Goal: Task Accomplishment & Management: Use online tool/utility

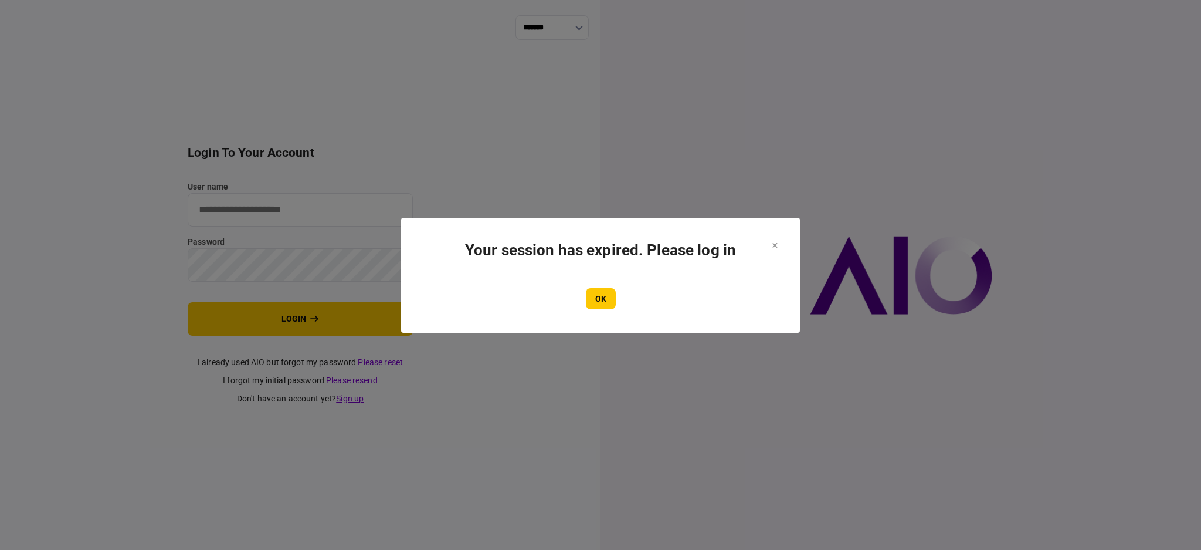
type input "****"
click at [617, 303] on div "OK" at bounding box center [601, 298] width 352 height 21
click at [594, 298] on button "OK" at bounding box center [601, 298] width 30 height 21
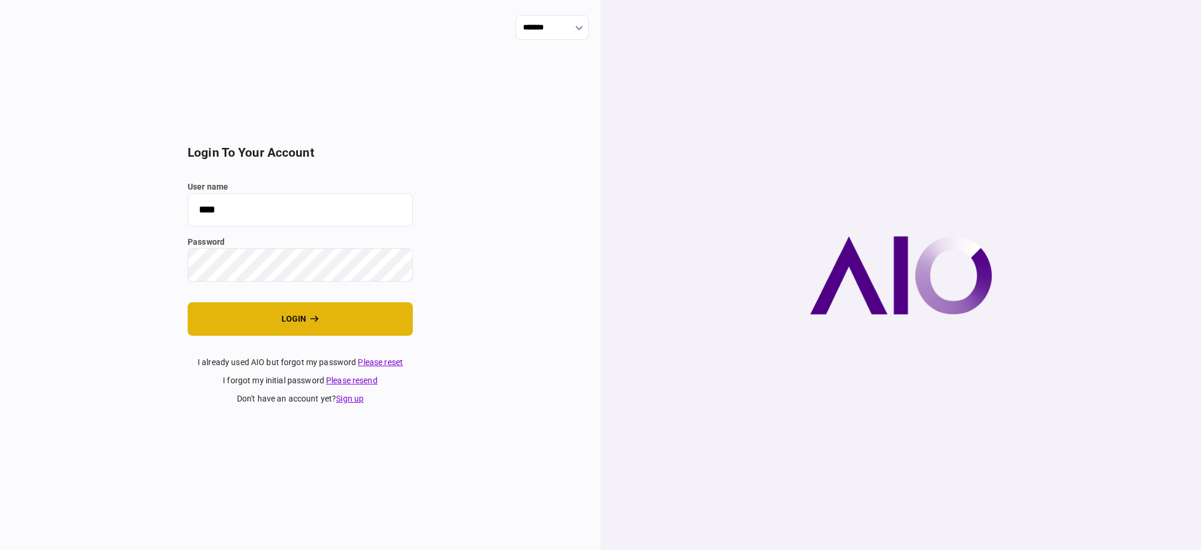
click at [288, 314] on button "login" at bounding box center [300, 318] width 225 height 33
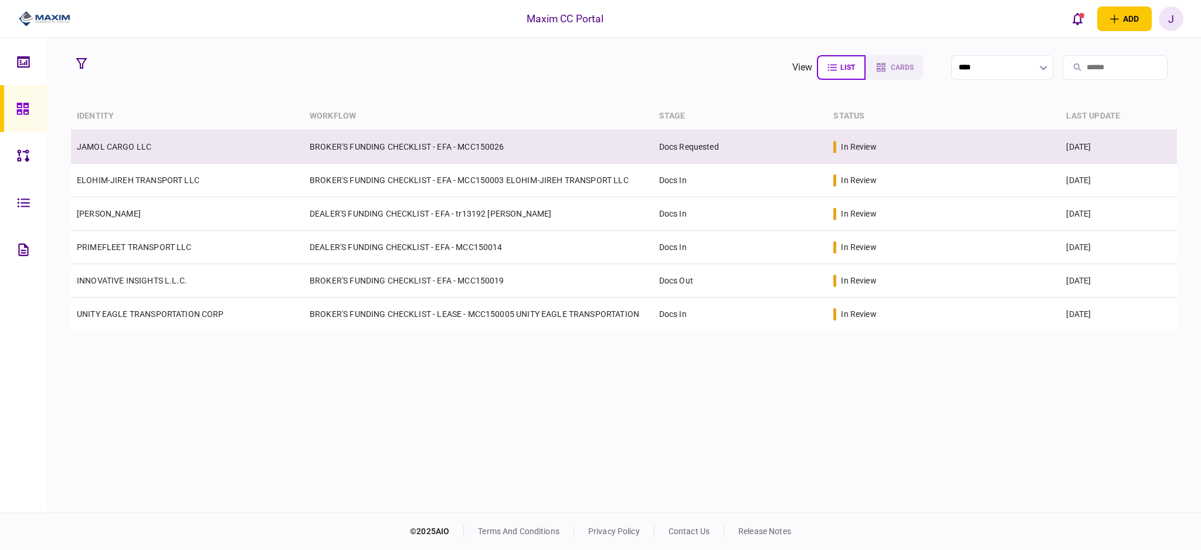
click at [110, 140] on td "JAMOL CARGO LLC" at bounding box center [187, 146] width 233 height 33
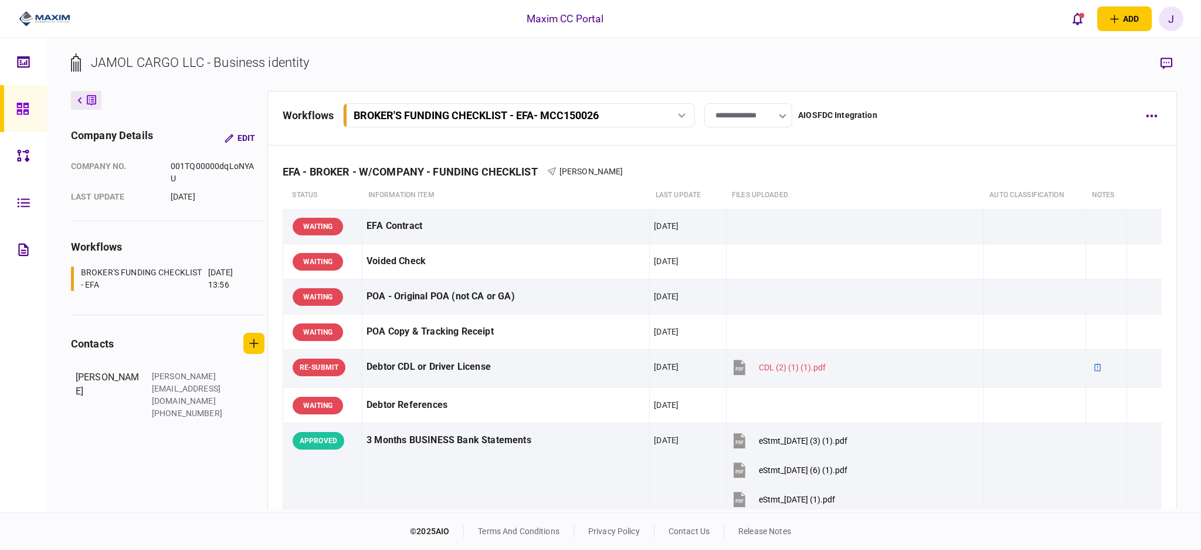
click at [658, 118] on div "BROKER'S FUNDING CHECKLIST - EFA - MCC150026" at bounding box center [519, 115] width 344 height 12
click at [732, 55] on section "JAMOL CARGO LLC - Business identity" at bounding box center [624, 72] width 1106 height 38
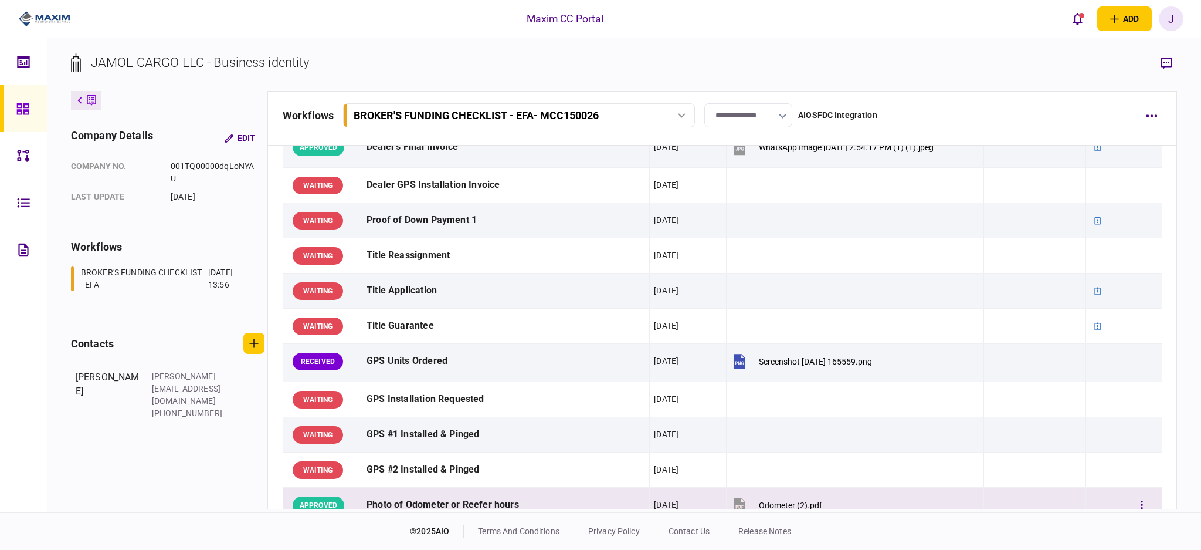
scroll to position [782, 0]
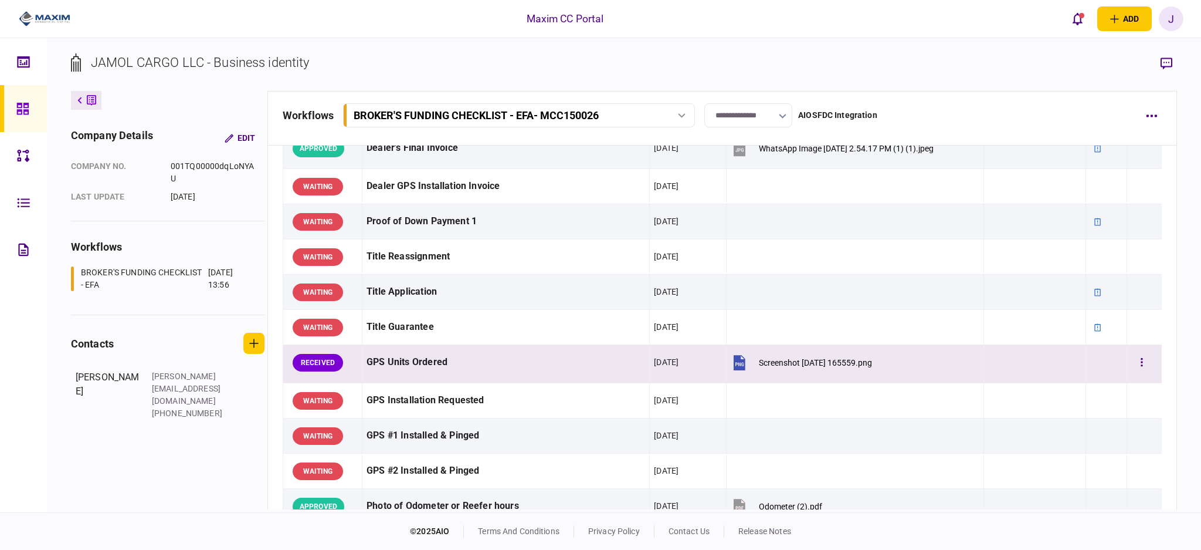
click at [811, 364] on div "Screenshot [DATE] 165559.png" at bounding box center [815, 362] width 113 height 9
click at [1131, 361] on button "button" at bounding box center [1141, 362] width 21 height 21
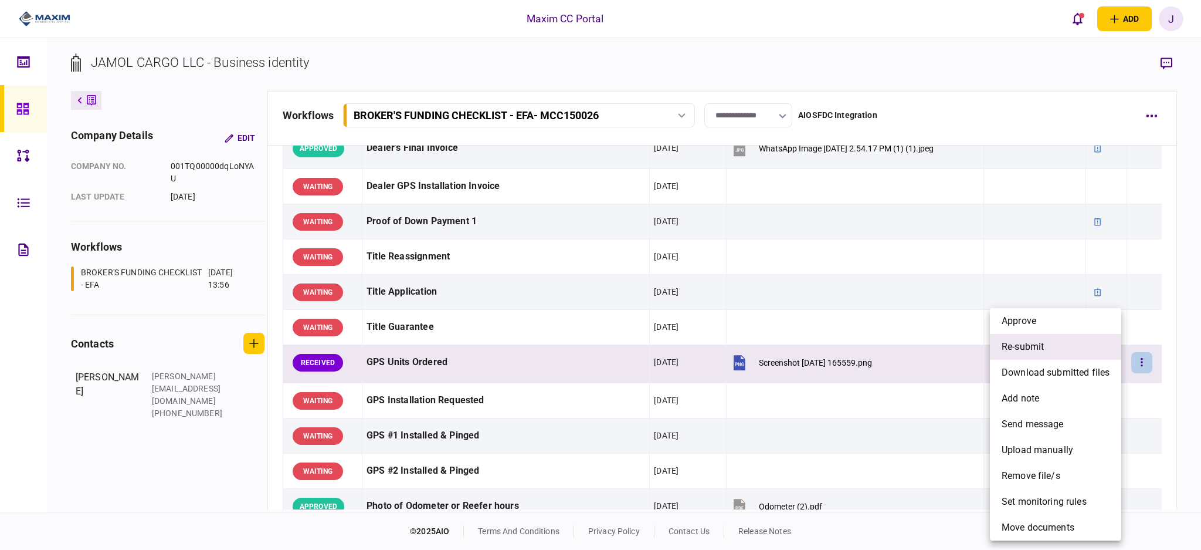
click at [1054, 351] on li "re-submit" at bounding box center [1055, 347] width 131 height 26
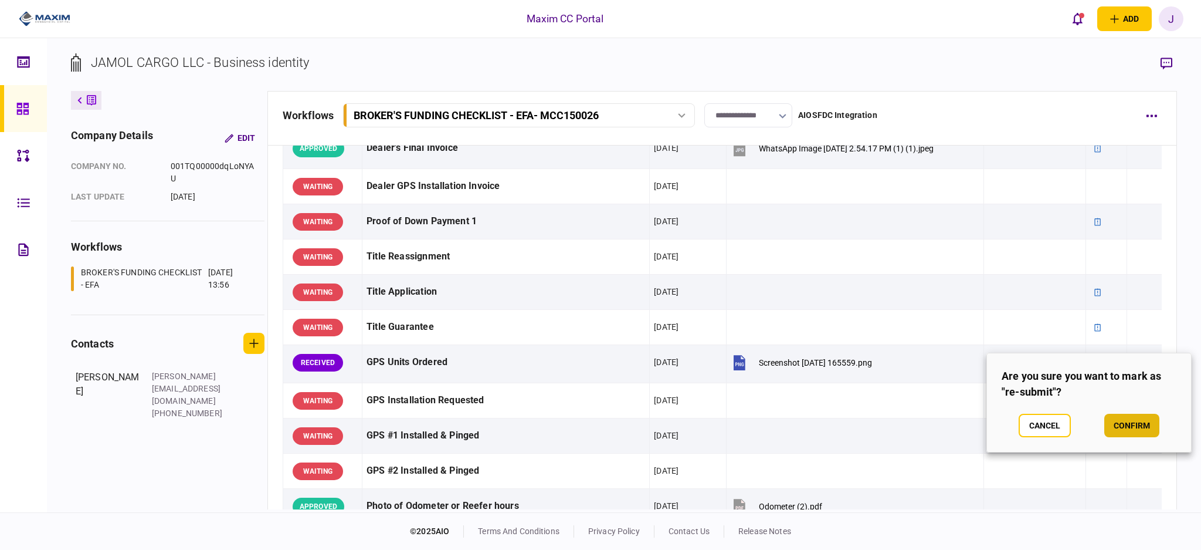
click at [1121, 429] on button "confirm" at bounding box center [1131, 424] width 55 height 23
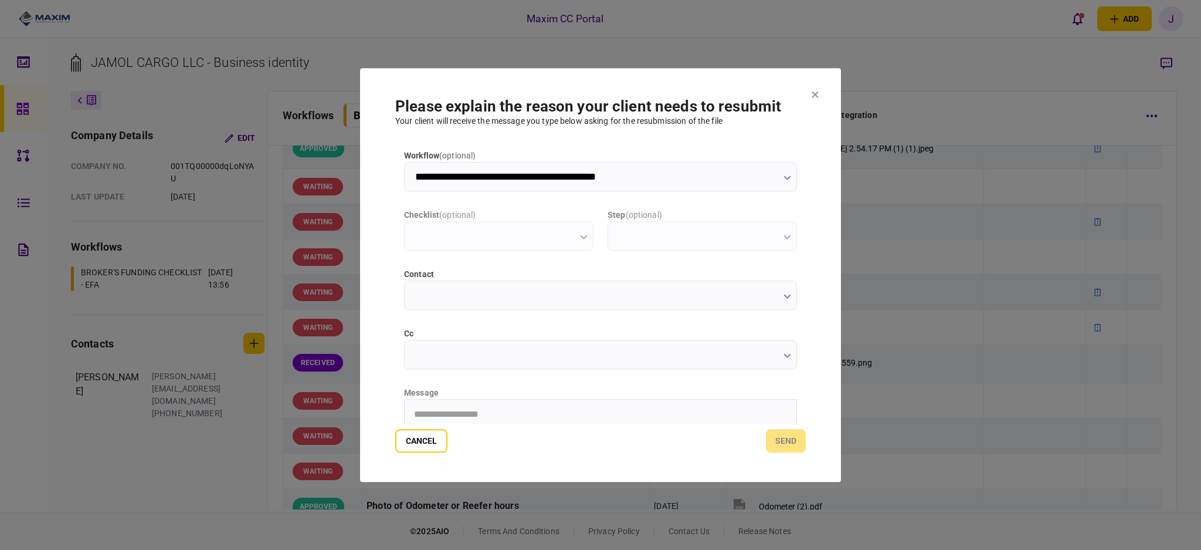
type input "**********"
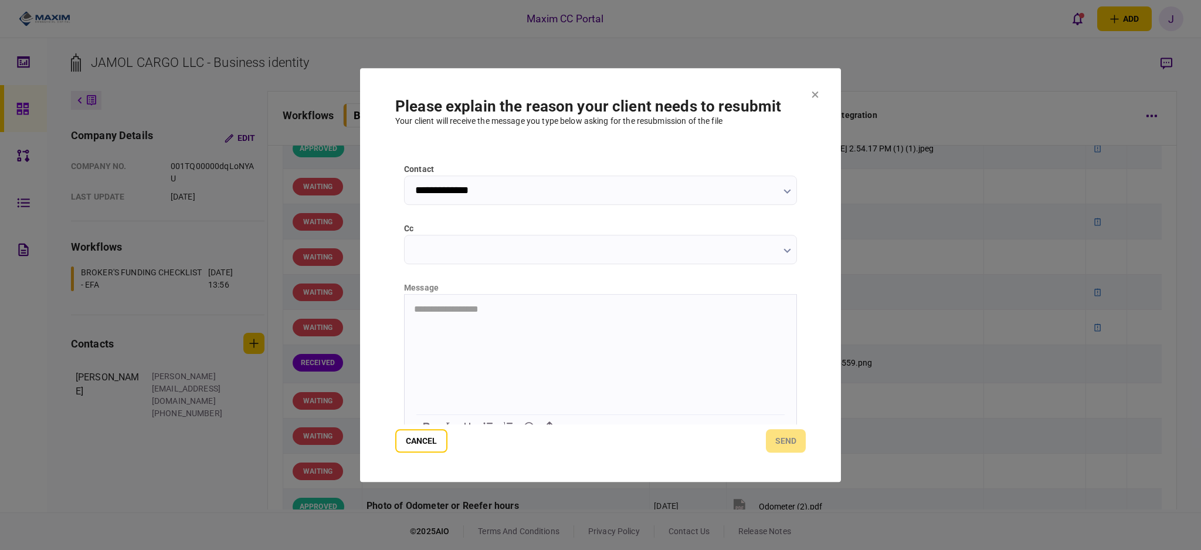
scroll to position [120, 0]
click at [512, 307] on html at bounding box center [601, 293] width 392 height 29
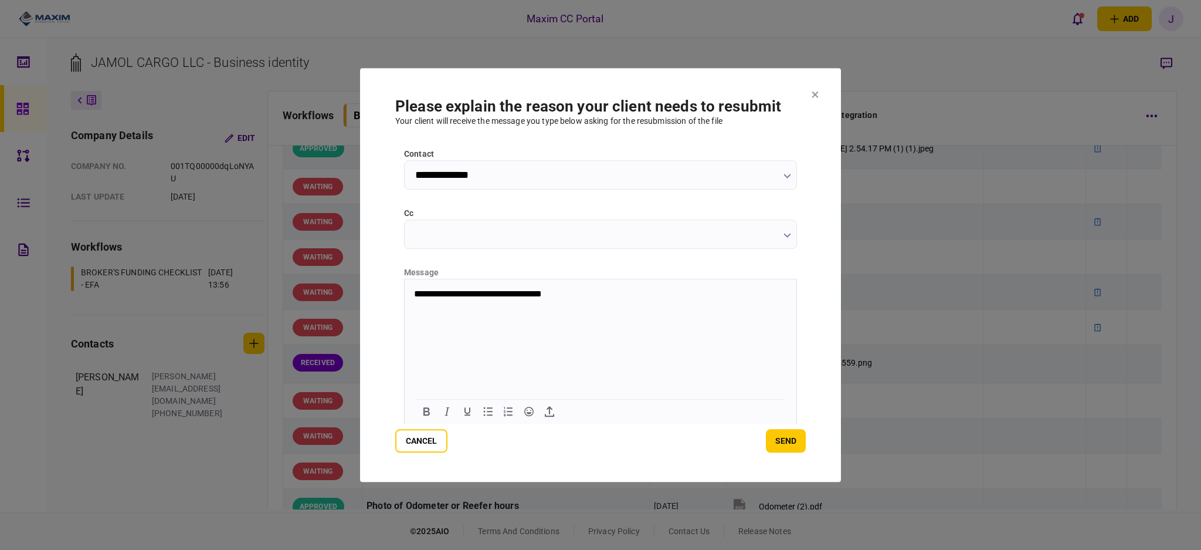
click at [800, 438] on button "send" at bounding box center [786, 440] width 40 height 23
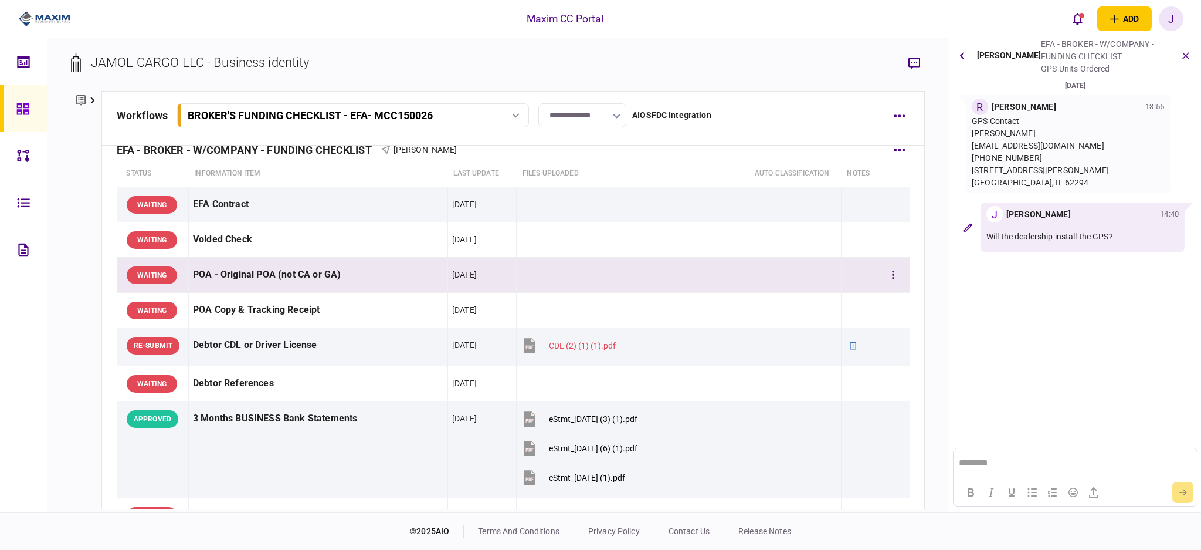
scroll to position [0, 0]
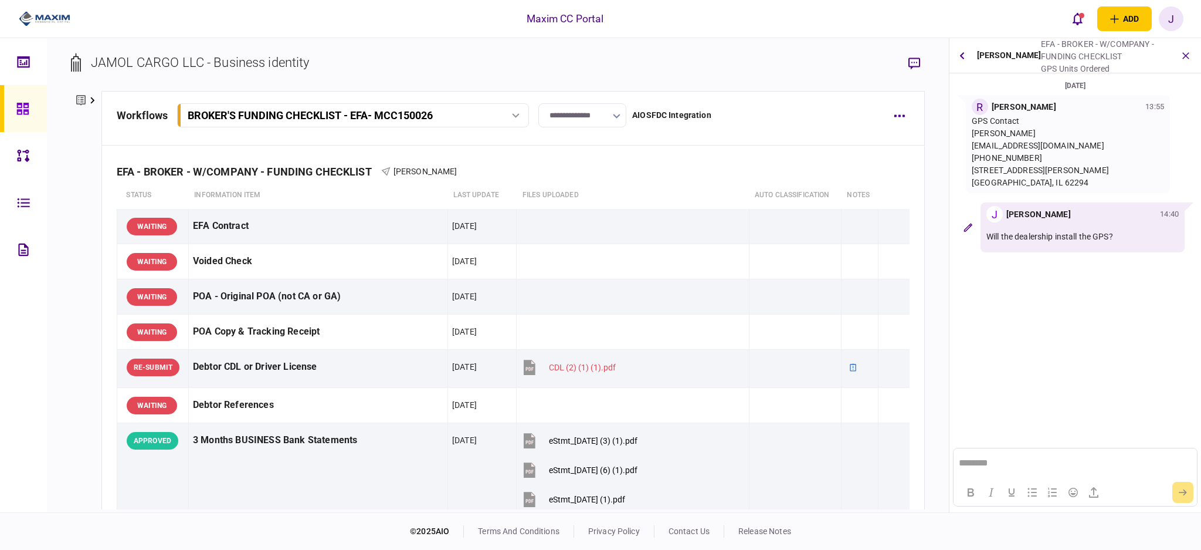
click at [24, 106] on icon at bounding box center [22, 108] width 13 height 13
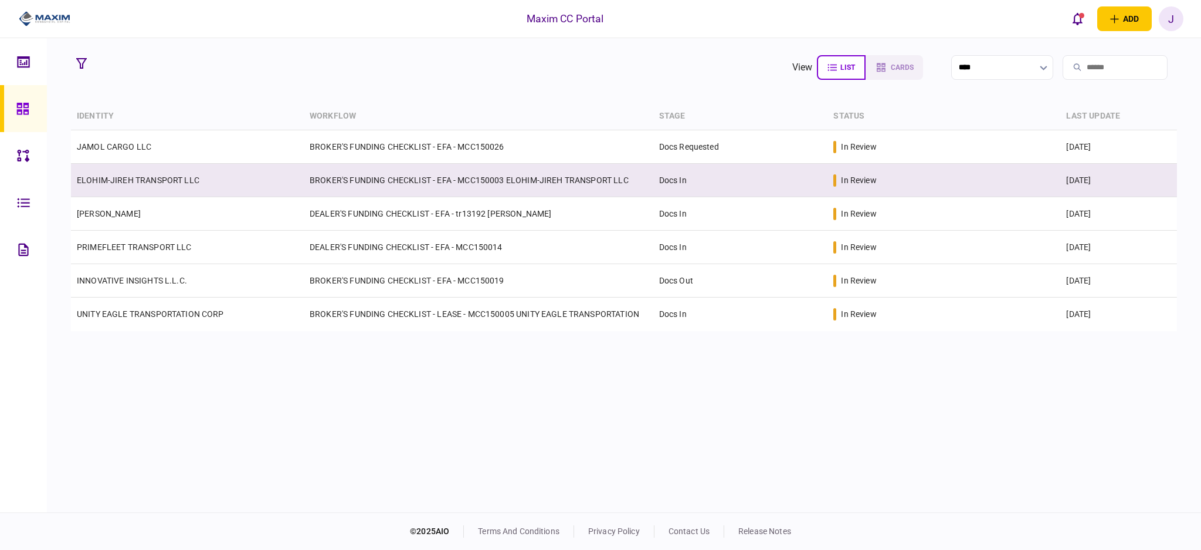
click at [117, 177] on link "ELOHIM-JIREH TRANSPORT LLC" at bounding box center [138, 179] width 123 height 9
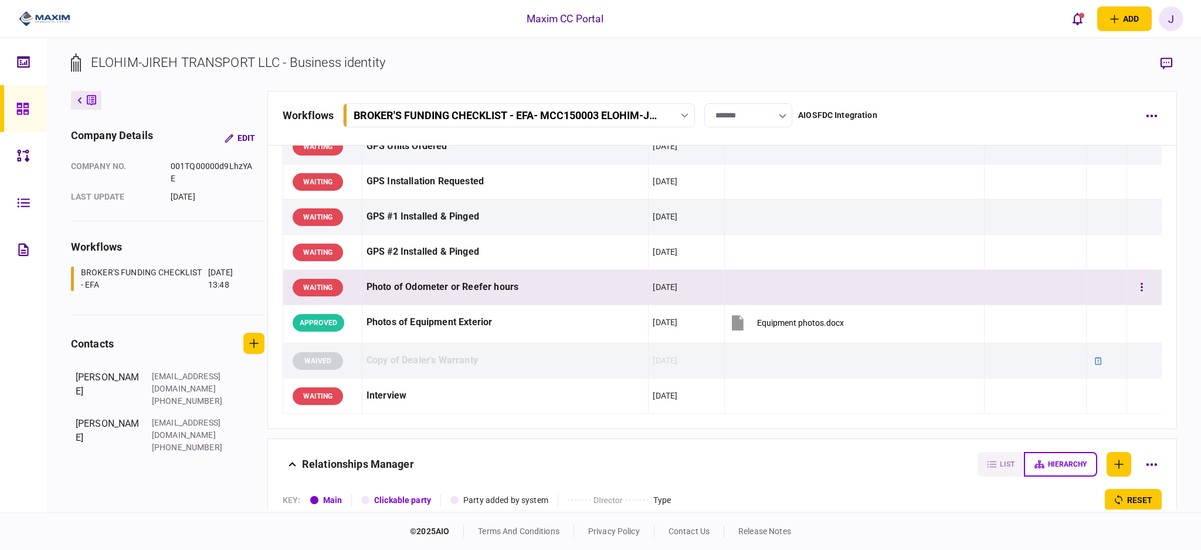
scroll to position [1406, 0]
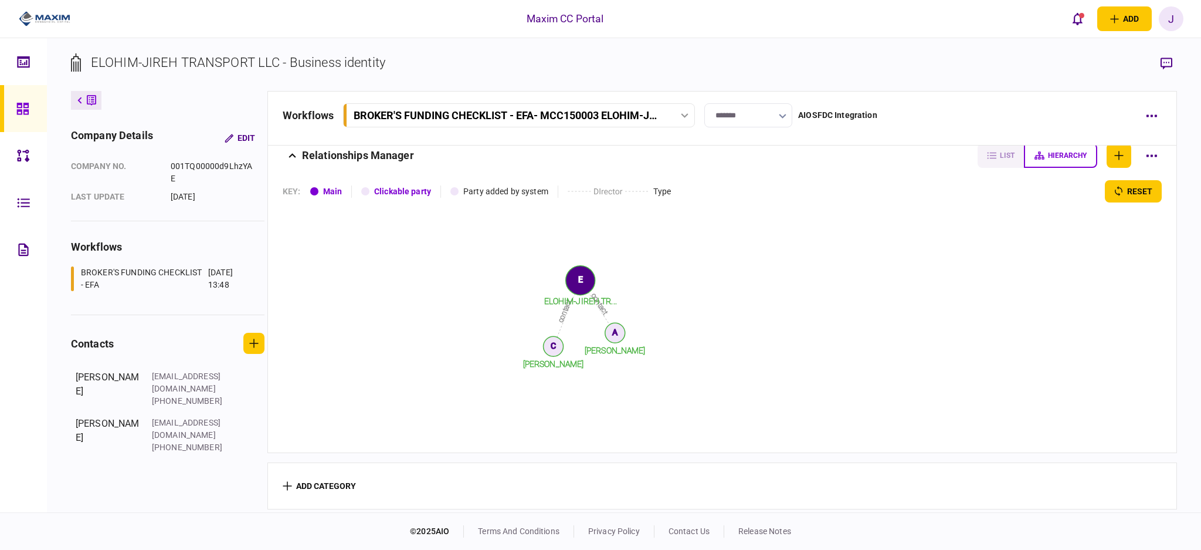
click at [4, 99] on link at bounding box center [23, 108] width 47 height 47
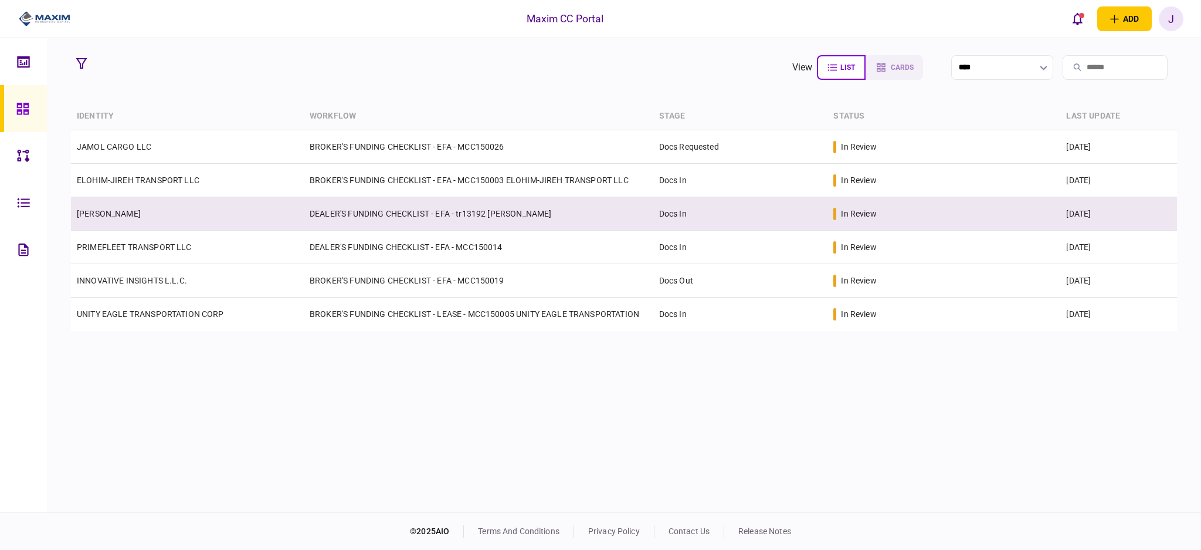
click at [374, 212] on td "DEALER'S FUNDING CHECKLIST - EFA - tr13192 [PERSON_NAME]" at bounding box center [479, 213] width 350 height 33
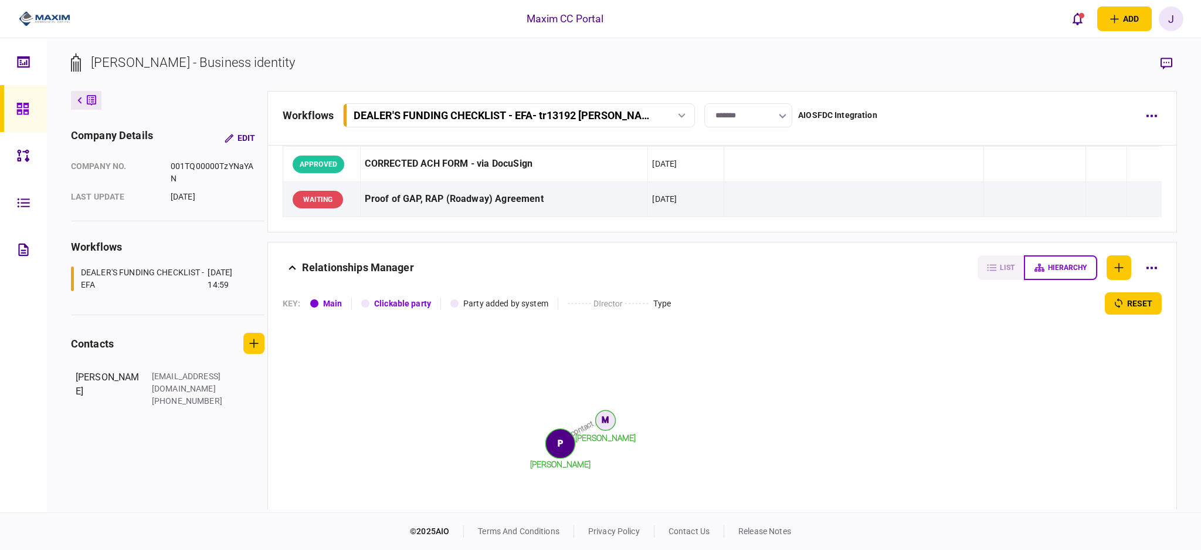
scroll to position [1363, 0]
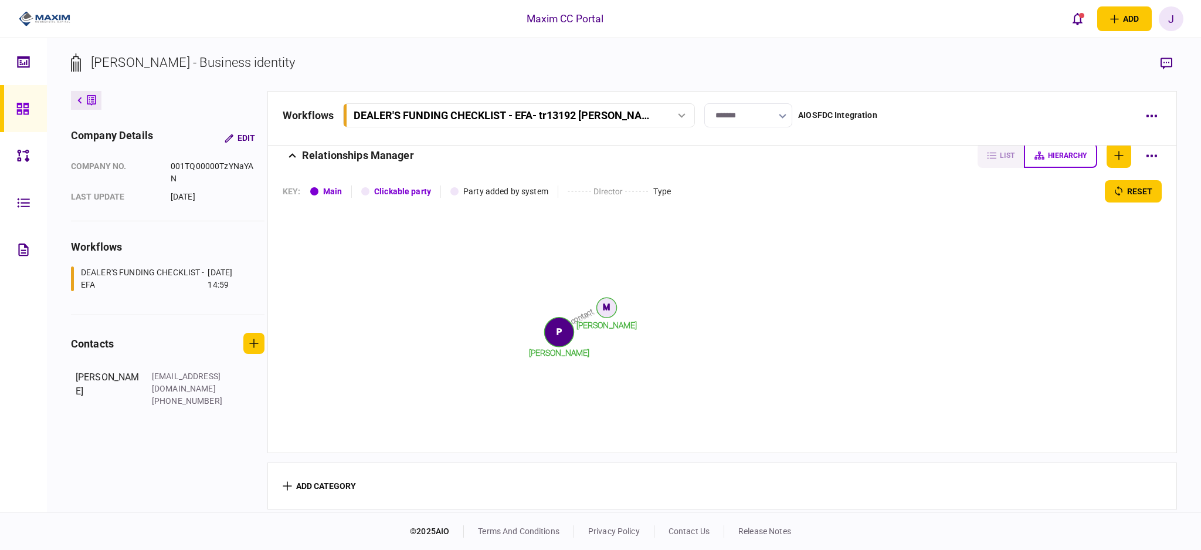
click at [35, 117] on link at bounding box center [23, 108] width 47 height 47
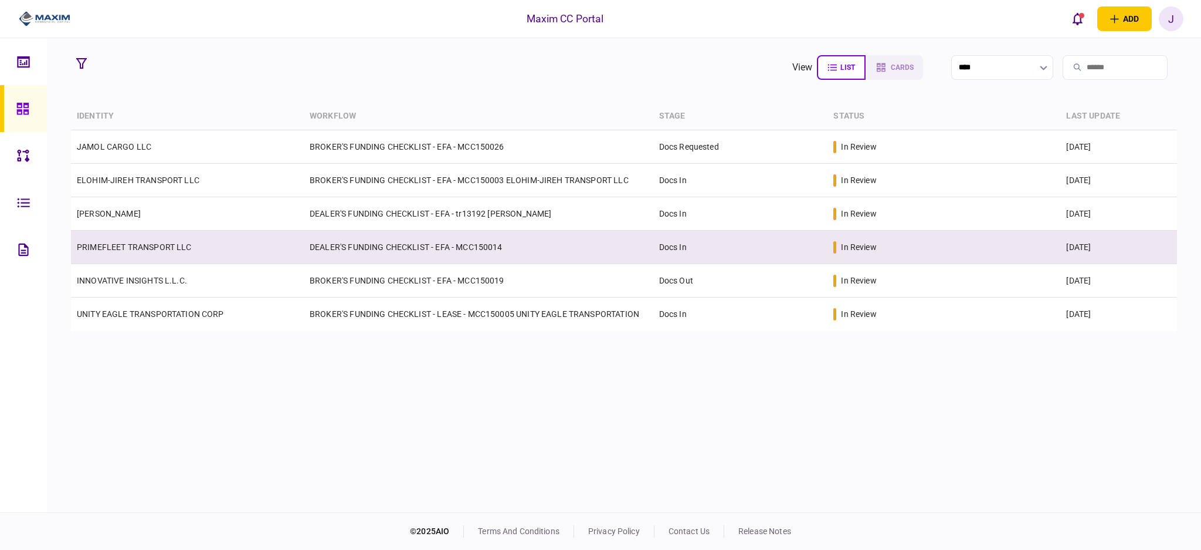
click at [331, 249] on td "DEALER'S FUNDING CHECKLIST - EFA - MCC150014" at bounding box center [479, 246] width 350 height 33
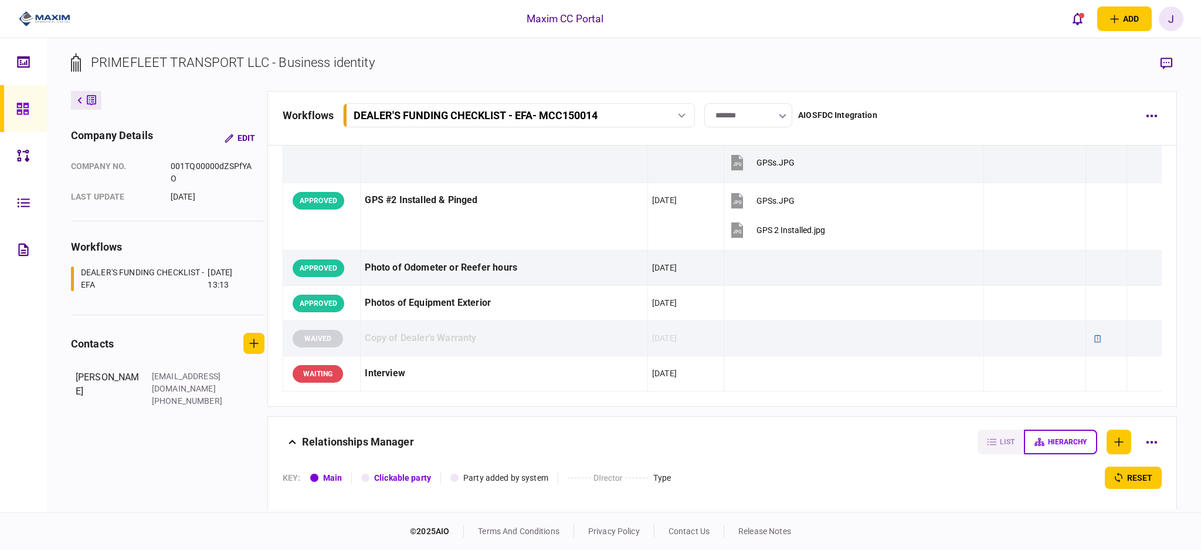
scroll to position [1634, 0]
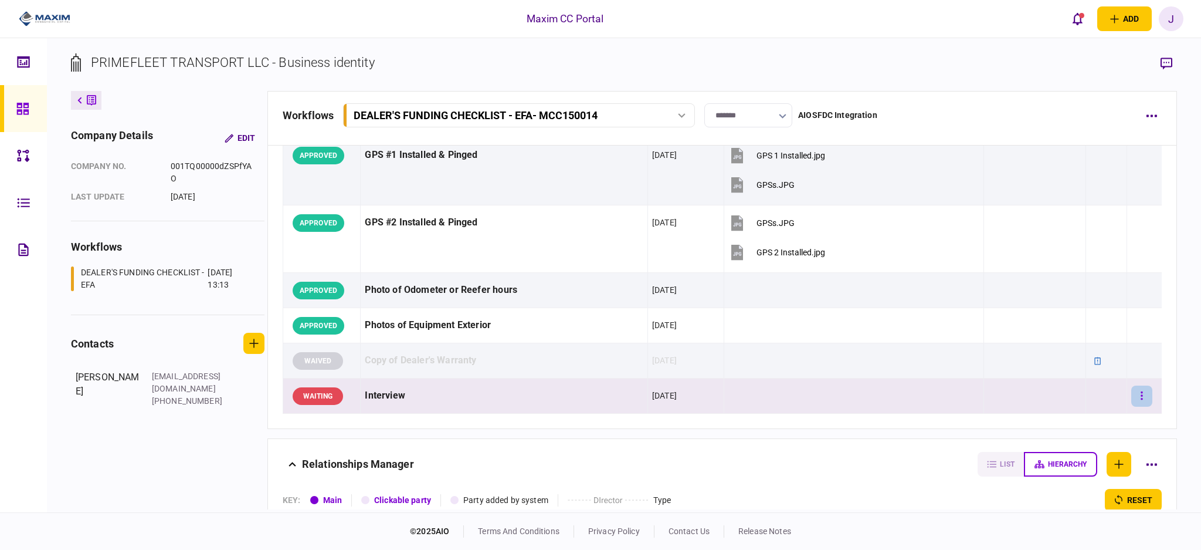
click at [1131, 403] on button "button" at bounding box center [1141, 395] width 21 height 21
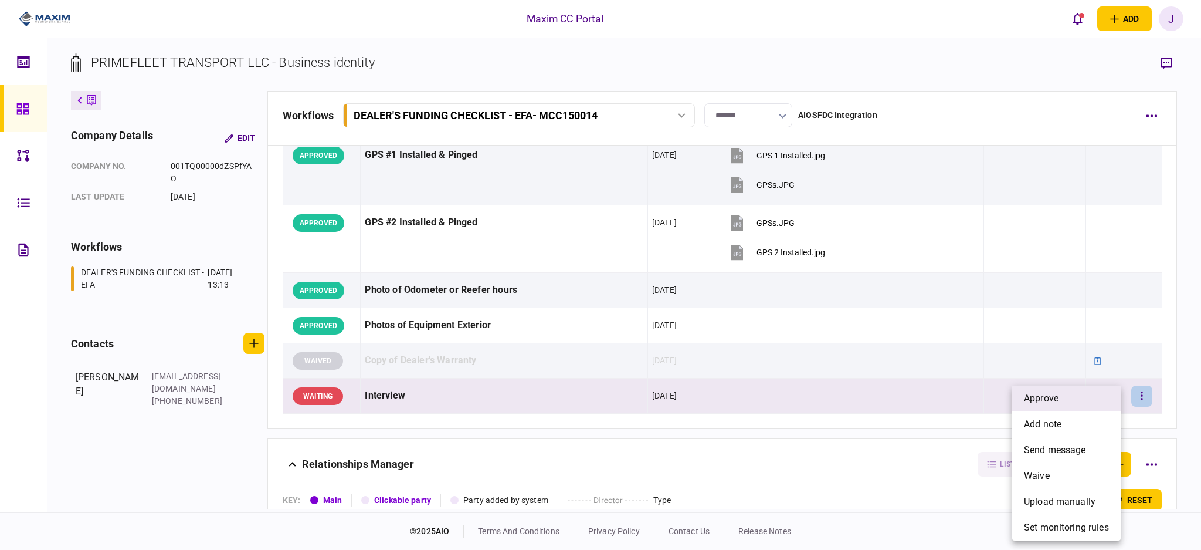
click at [1061, 395] on li "approve" at bounding box center [1066, 398] width 108 height 26
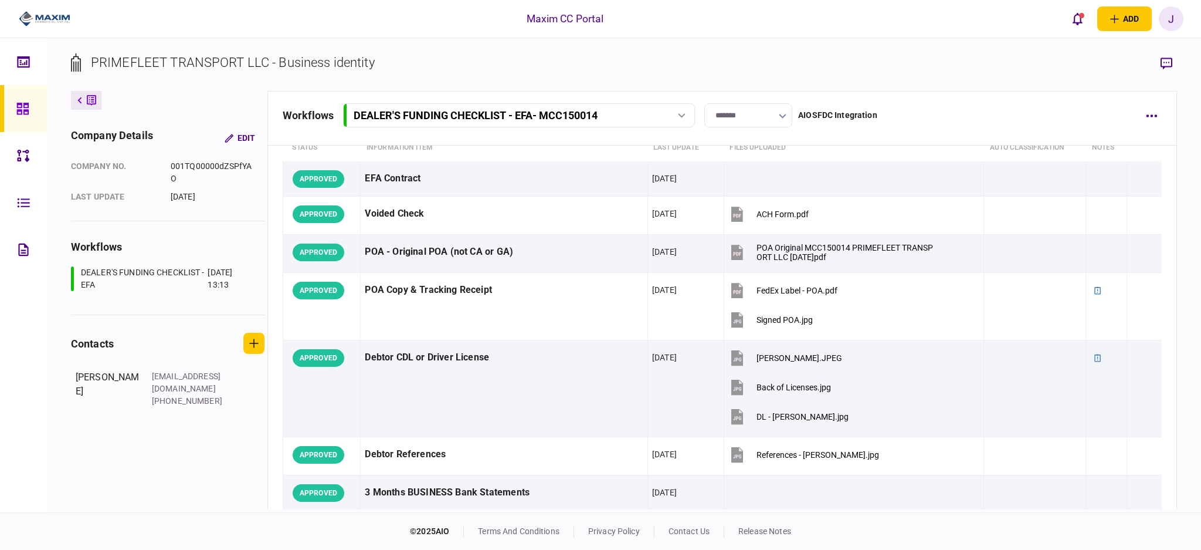
scroll to position [0, 0]
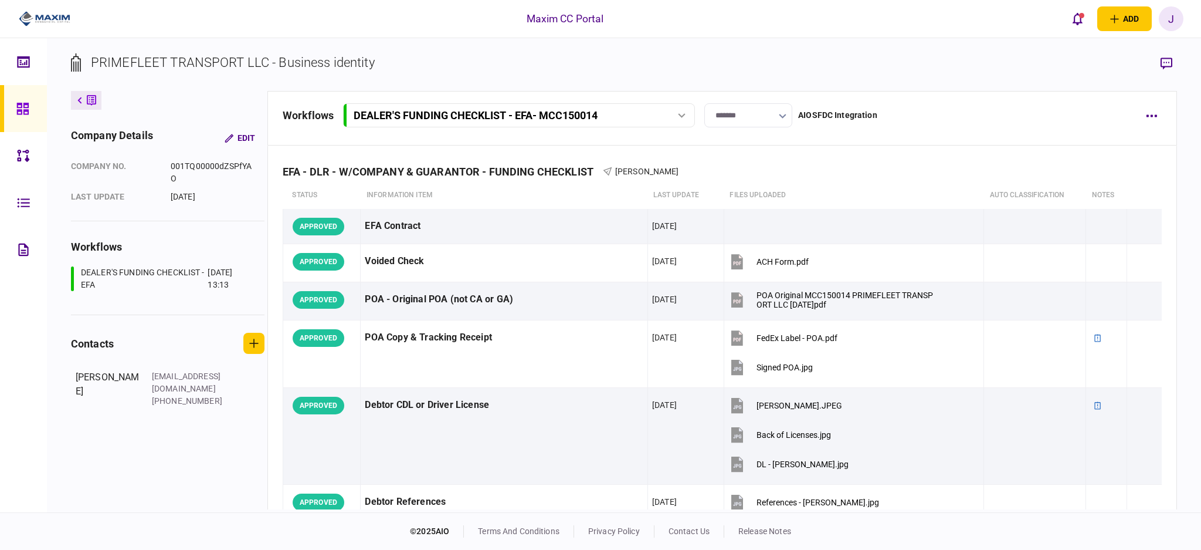
click at [767, 112] on input "*******" at bounding box center [748, 115] width 88 height 24
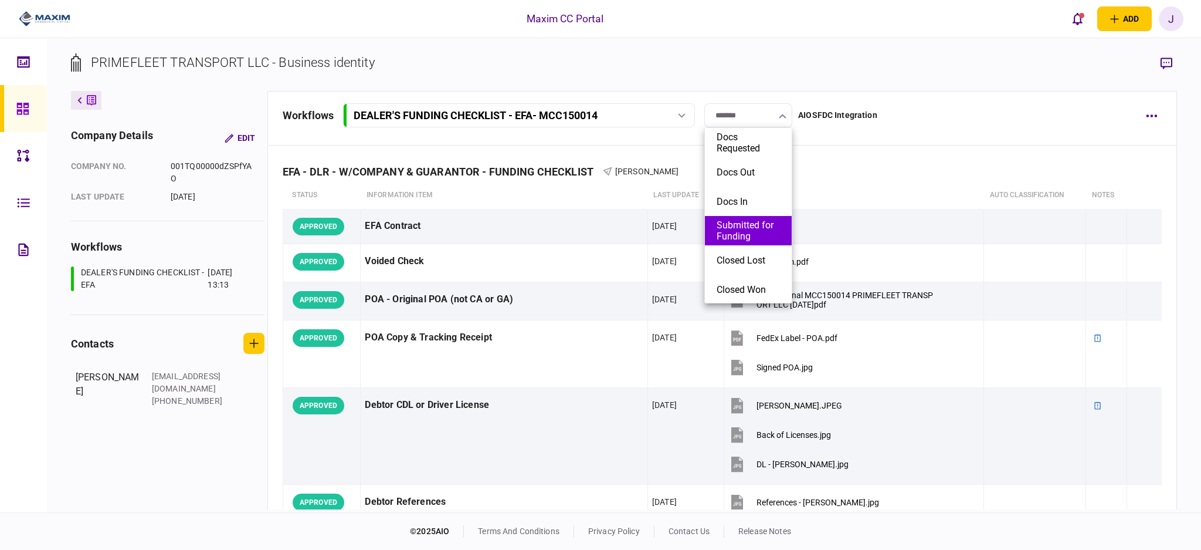
click at [761, 229] on button "Submitted for Funding" at bounding box center [748, 230] width 63 height 22
type input "**********"
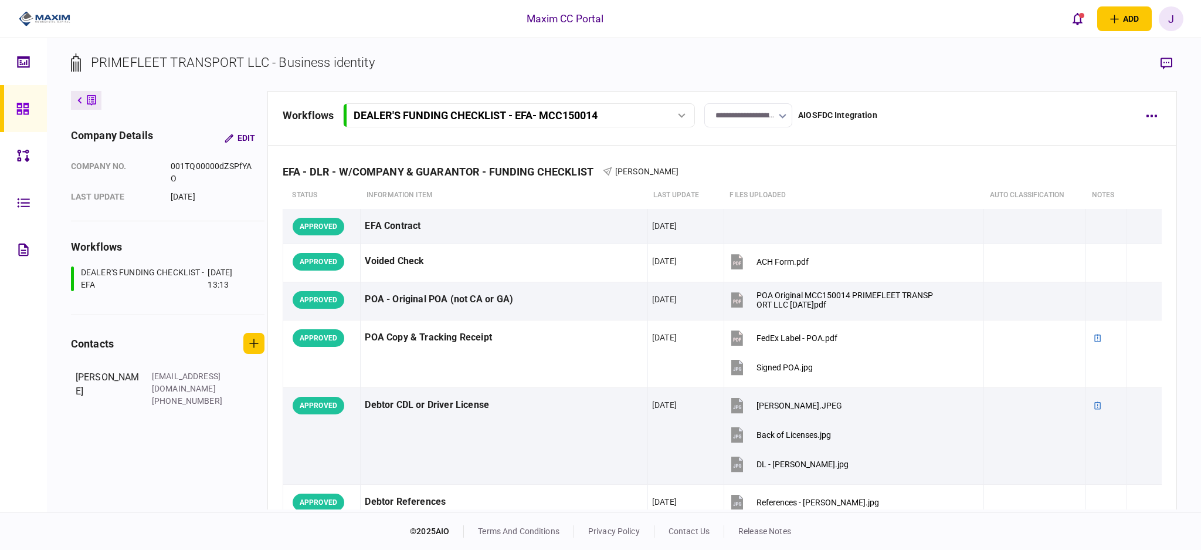
click at [13, 121] on link at bounding box center [23, 108] width 47 height 47
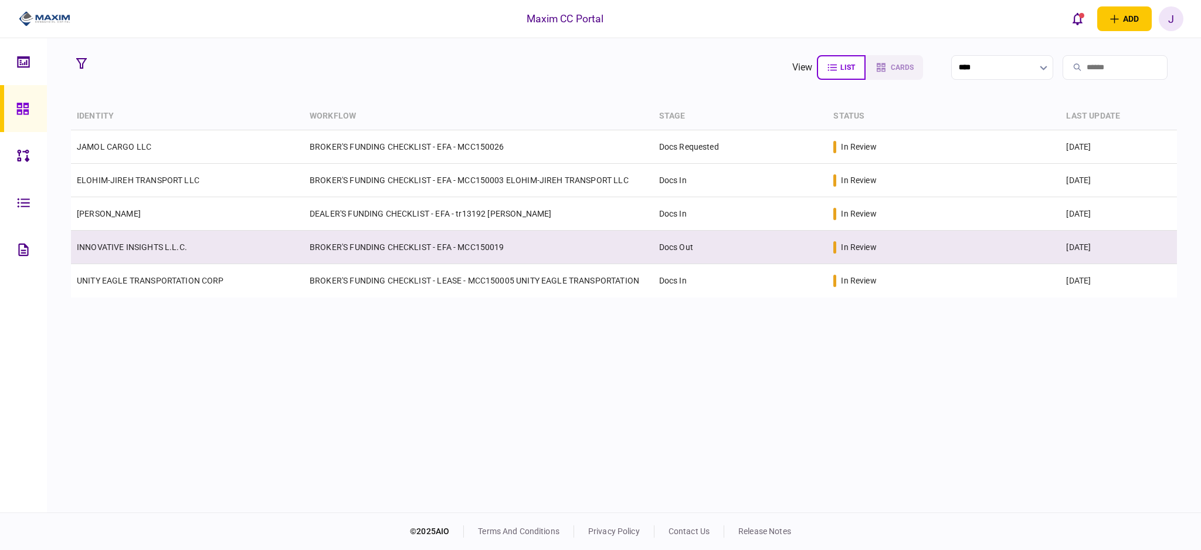
click at [151, 249] on link "INNOVATIVE INSIGHTS L.L.C." at bounding box center [132, 246] width 110 height 9
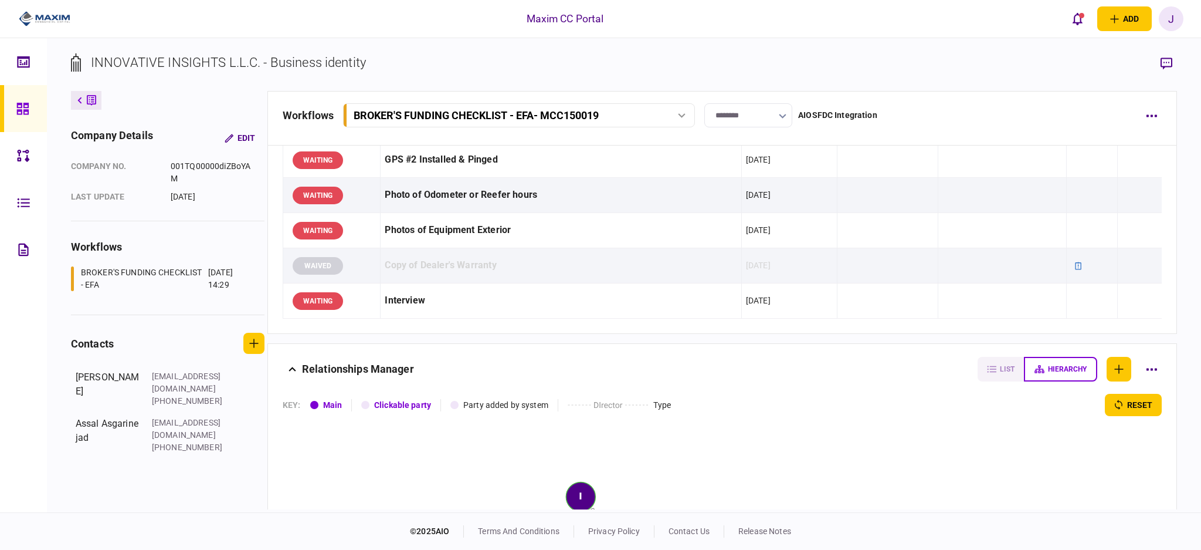
scroll to position [1234, 0]
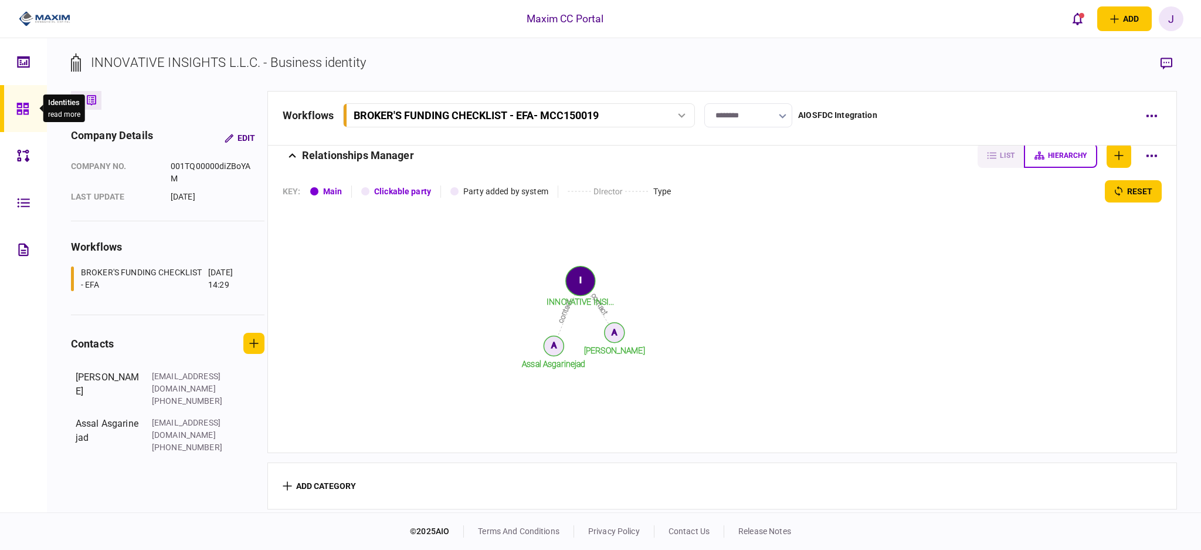
click at [30, 110] on div at bounding box center [25, 108] width 19 height 47
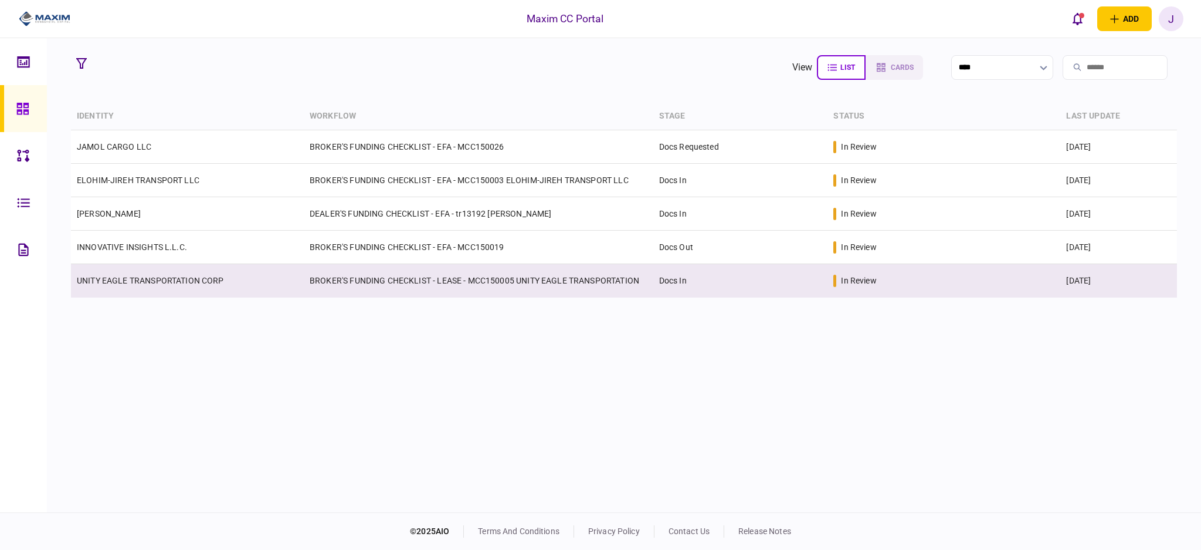
click at [393, 278] on td "BROKER'S FUNDING CHECKLIST - LEASE - MCC150005 UNITY EAGLE TRANSPORTATION" at bounding box center [479, 280] width 350 height 33
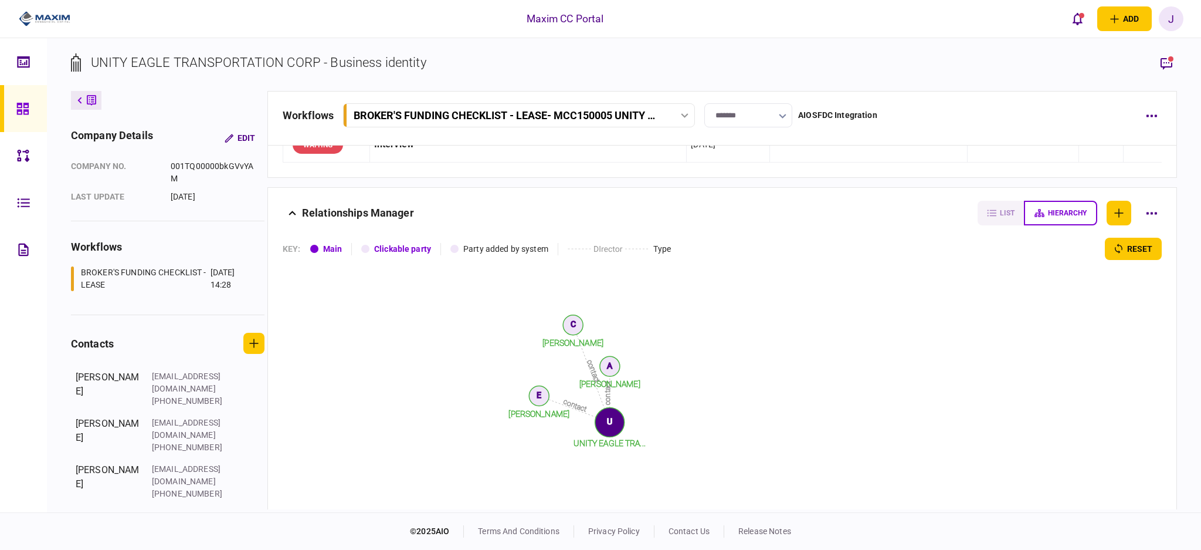
scroll to position [1283, 0]
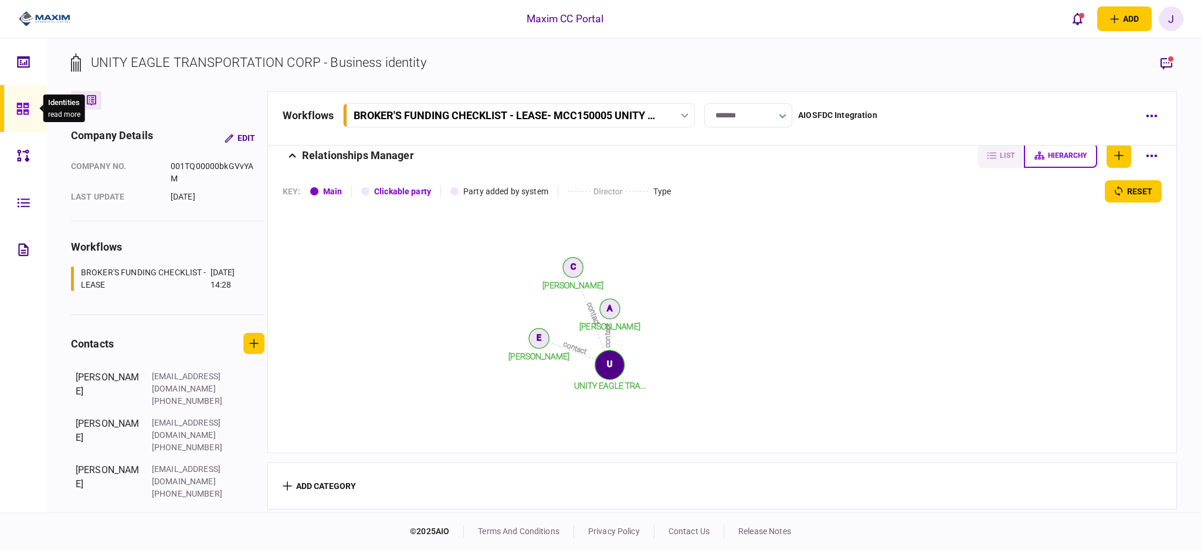
click at [30, 107] on div at bounding box center [25, 108] width 19 height 47
